Goal: Task Accomplishment & Management: Manage account settings

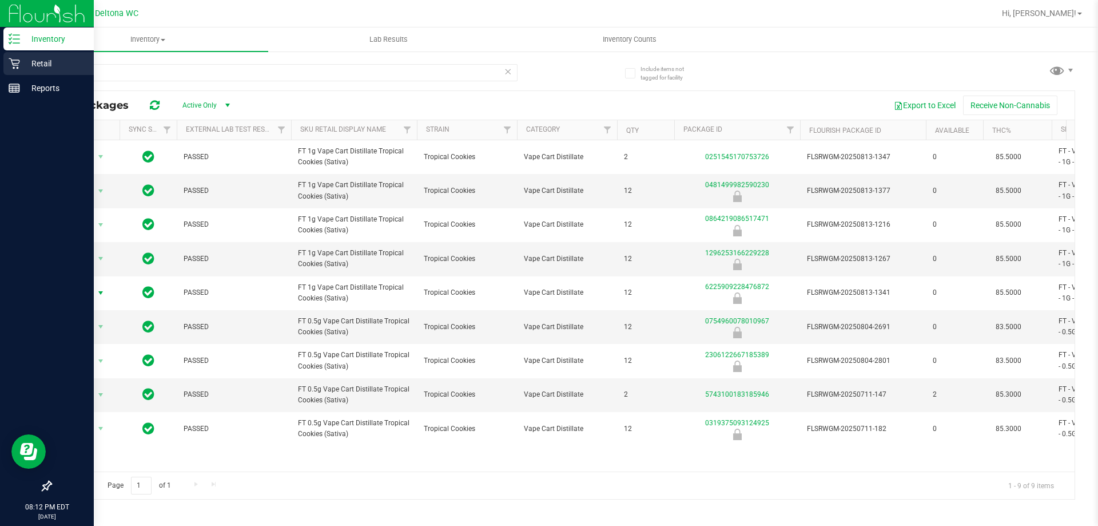
click at [55, 64] on p "Retail" at bounding box center [54, 64] width 69 height 14
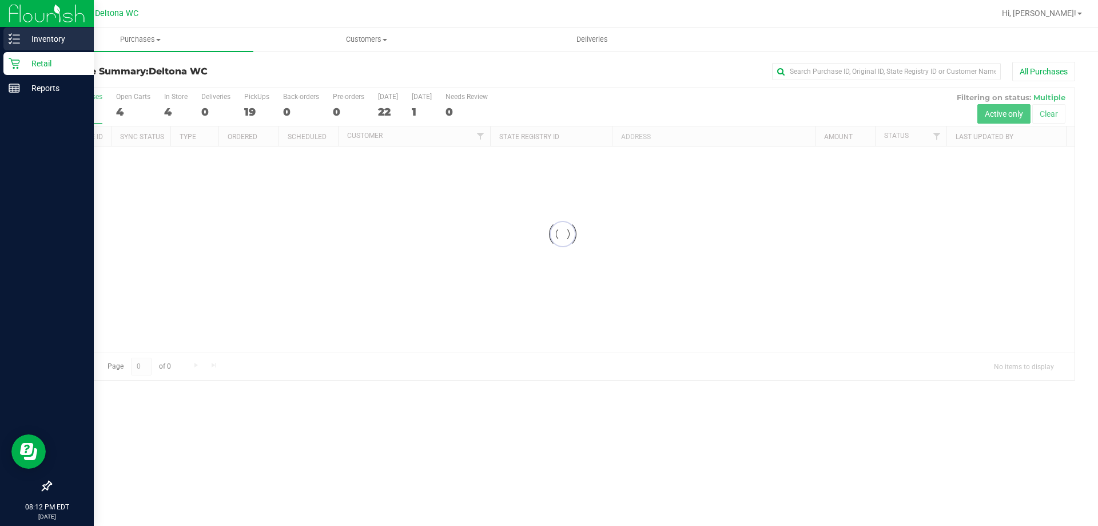
click at [50, 38] on p "Inventory" at bounding box center [54, 39] width 69 height 14
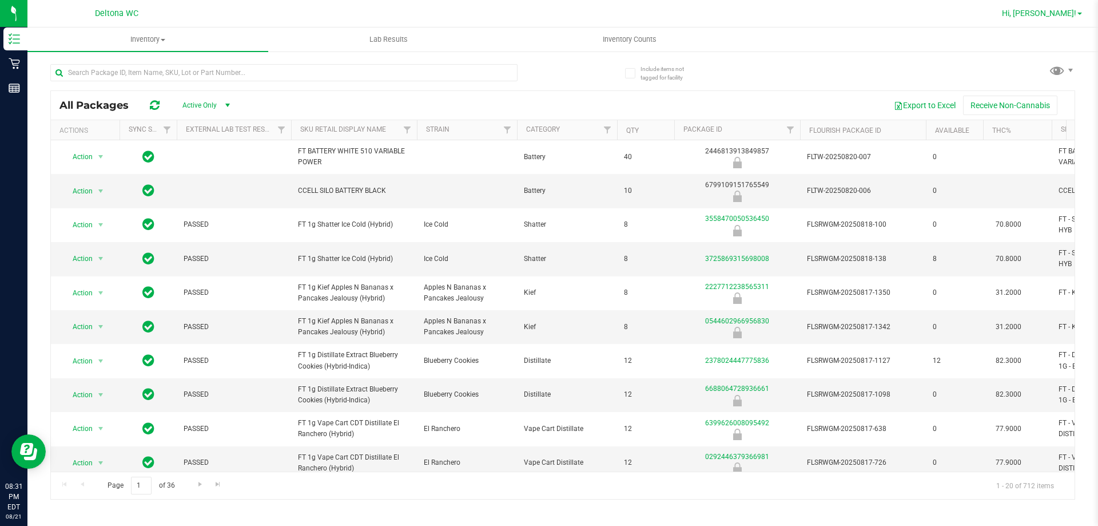
click at [1071, 17] on span "Hi, [PERSON_NAME]!" at bounding box center [1039, 13] width 74 height 9
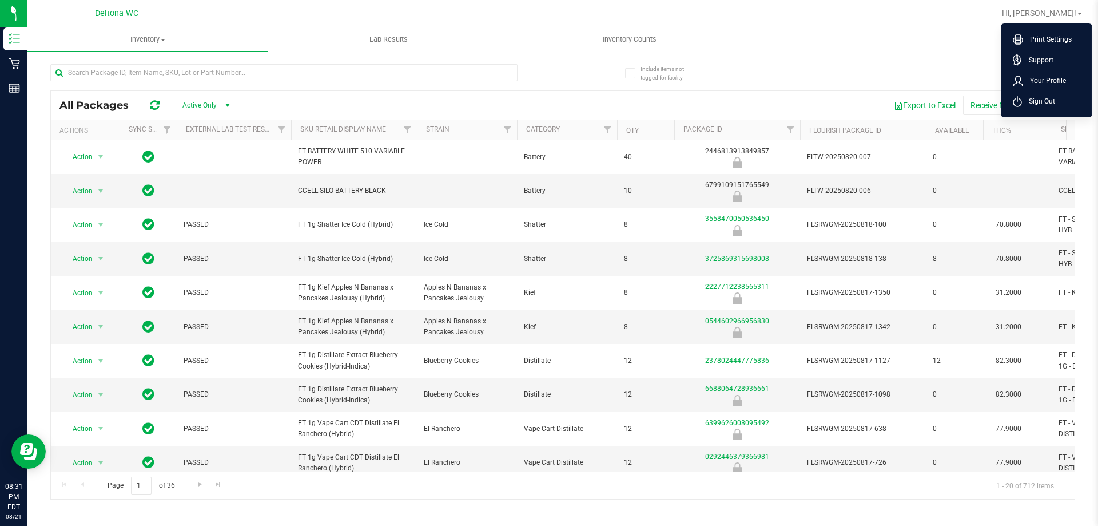
drag, startPoint x: 1026, startPoint y: 104, endPoint x: 667, endPoint y: 66, distance: 360.7
click at [1023, 104] on span "Sign Out" at bounding box center [1038, 101] width 33 height 11
